Goal: Obtain resource: Download file/media

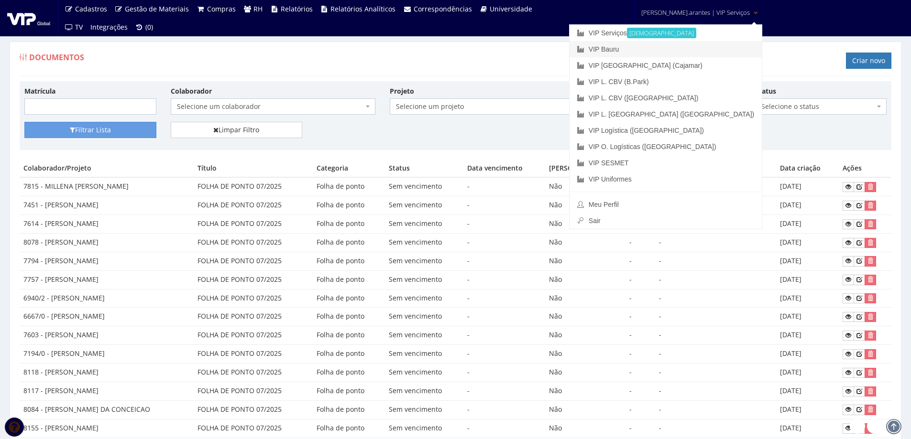
click at [649, 47] on link "VIP Bauru" at bounding box center [665, 49] width 192 height 16
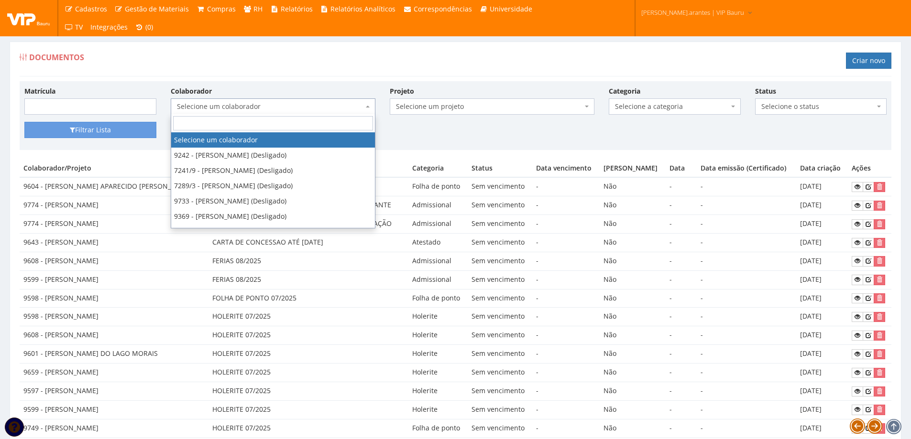
click at [215, 105] on span "Selecione um colaborador" at bounding box center [270, 107] width 186 height 10
type input "bianca"
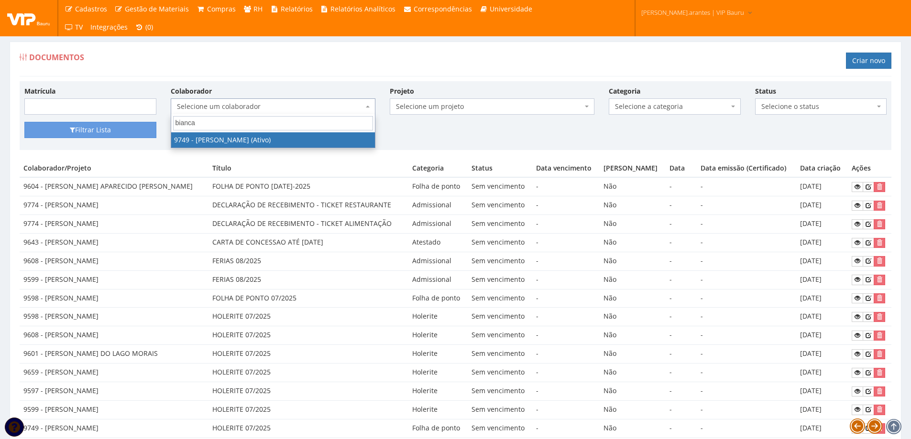
select select "4029"
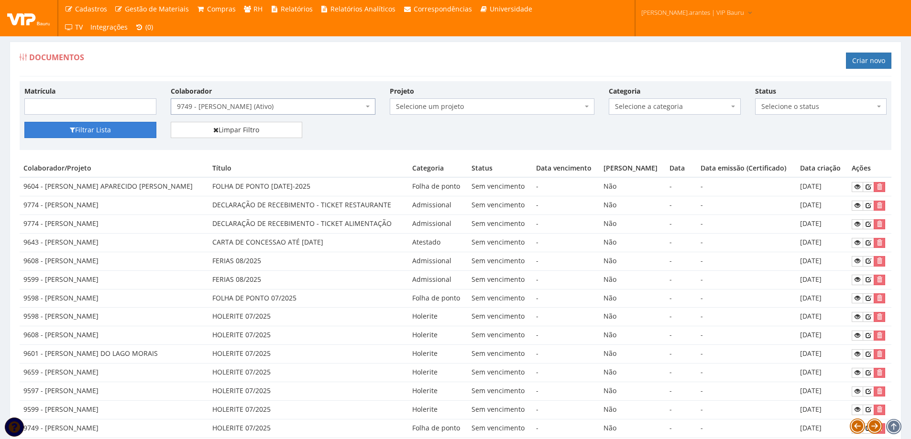
click at [104, 131] on button "Filtrar Lista" at bounding box center [90, 130] width 132 height 16
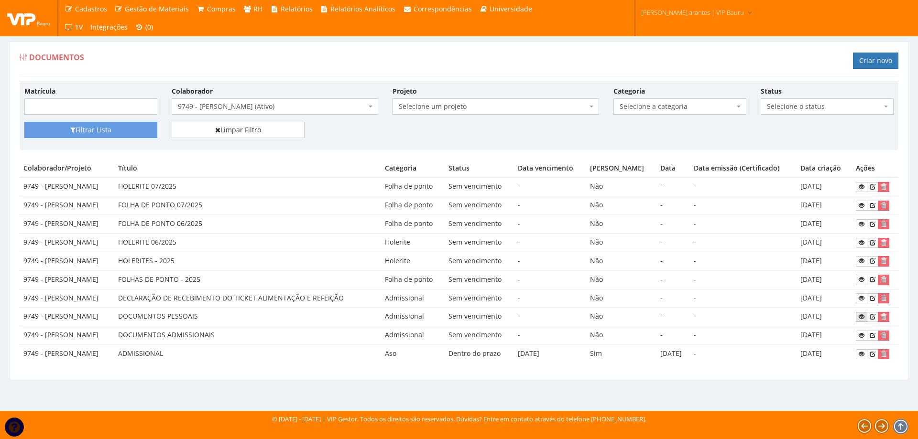
click at [863, 314] on icon at bounding box center [862, 317] width 6 height 7
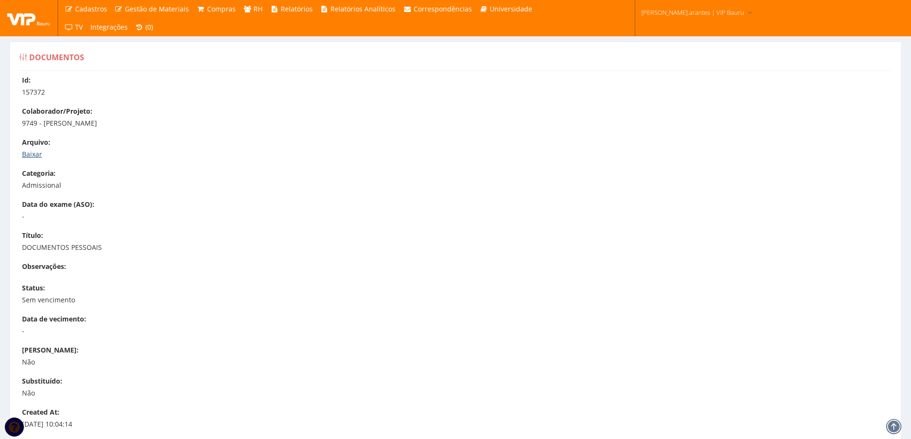
click at [33, 153] on link "Baixar" at bounding box center [32, 154] width 20 height 9
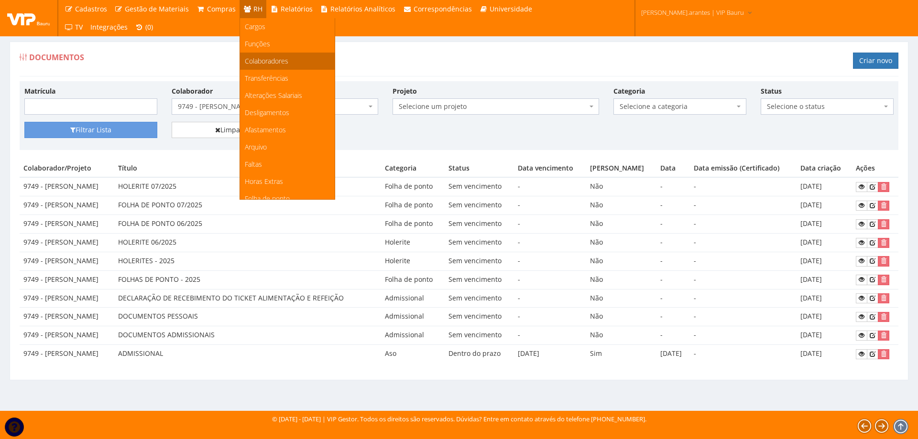
click at [255, 60] on span "Colaboradores" at bounding box center [267, 60] width 44 height 9
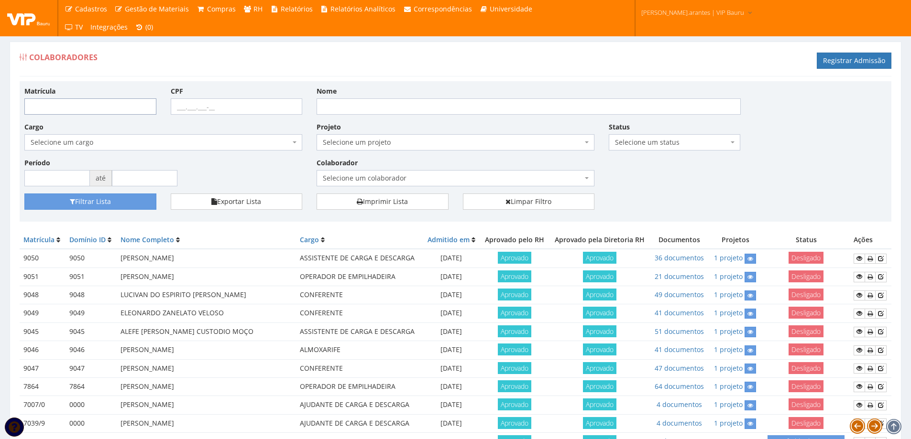
click at [128, 114] on input "Matrícula" at bounding box center [90, 107] width 132 height 16
type input "9749"
click at [24, 194] on button "Filtrar Lista" at bounding box center [90, 202] width 132 height 16
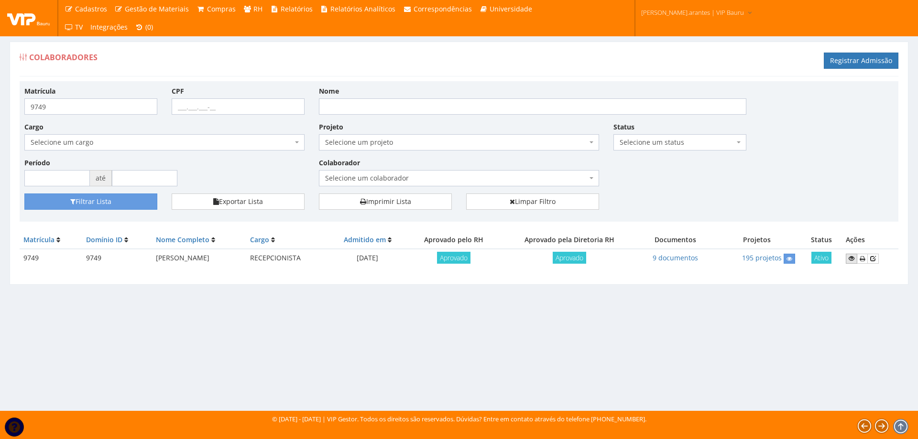
click at [853, 259] on icon at bounding box center [852, 258] width 6 height 7
